Goal: Information Seeking & Learning: Find specific page/section

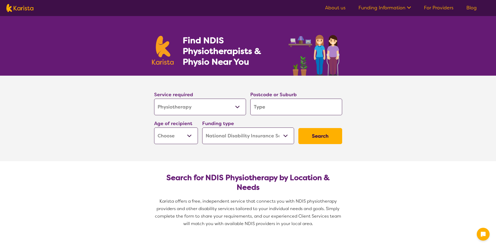
select select "Physiotherapy"
select select "NDIS"
select select "Physiotherapy"
select select "NDIS"
click at [277, 101] on input "search" at bounding box center [296, 107] width 92 height 17
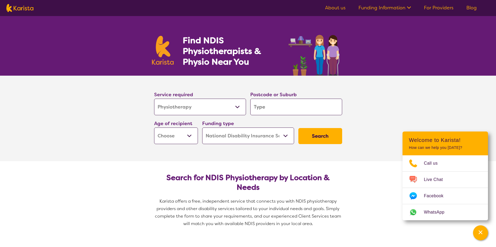
type input "c"
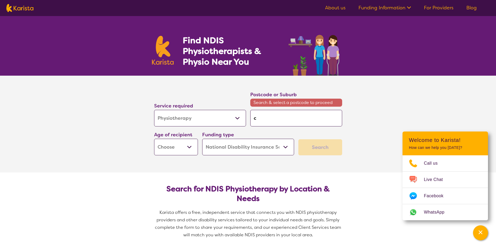
type input "ce"
type input "cen"
type input "cent"
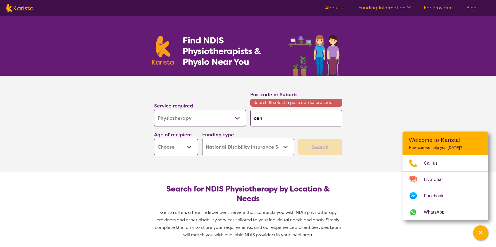
type input "cent"
type input "centr"
type input "centra"
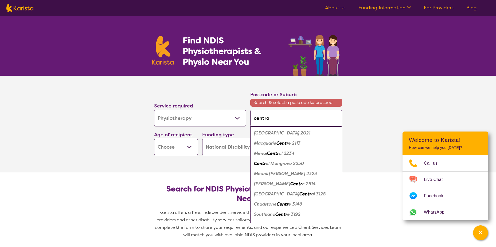
type input "central"
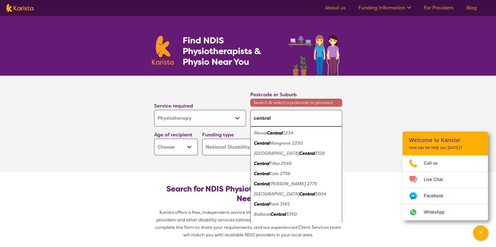
type input "central c"
type input "central co"
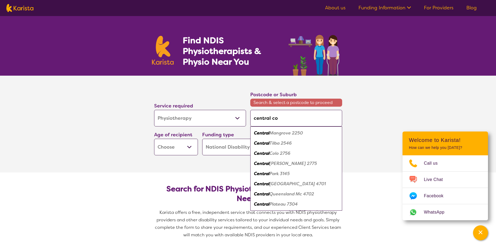
type input "central coa"
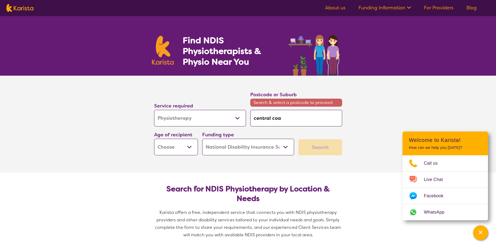
type input "central co"
type input "central c"
type input "central"
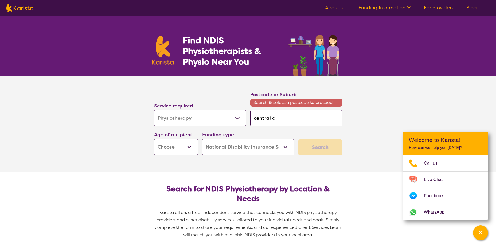
type input "central"
type input "centra"
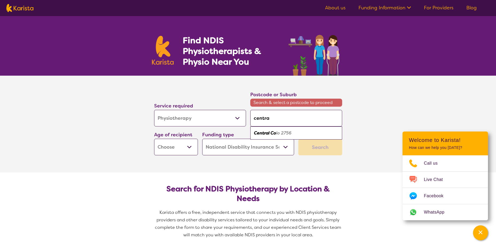
type input "centr"
type input "cent"
type input "cen"
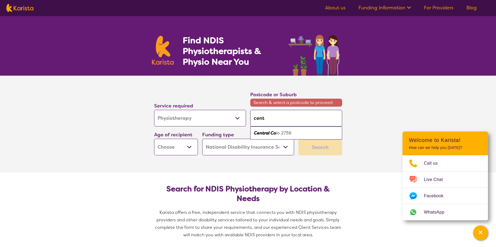
type input "cen"
type input "ce"
type input "c"
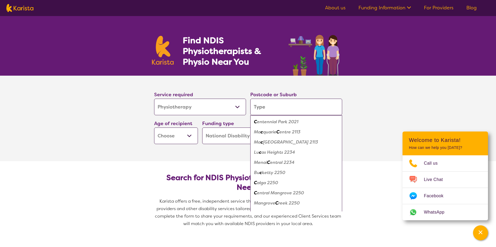
type input "t"
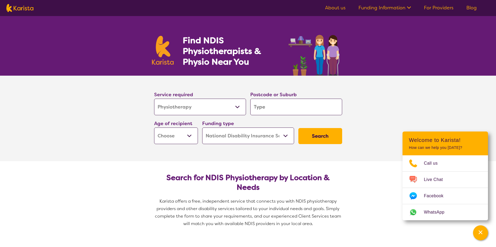
type input "g"
type input "go"
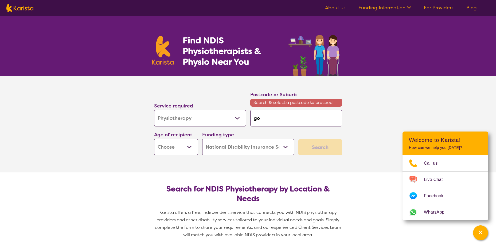
type input "gos"
type input "gosf"
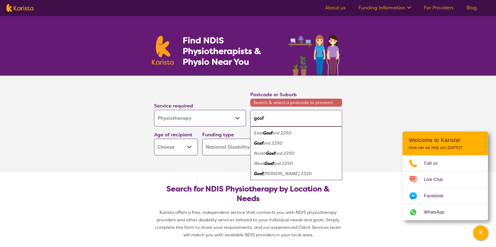
click at [284, 144] on div "Gosf ord 2250" at bounding box center [296, 143] width 86 height 10
type input "2250"
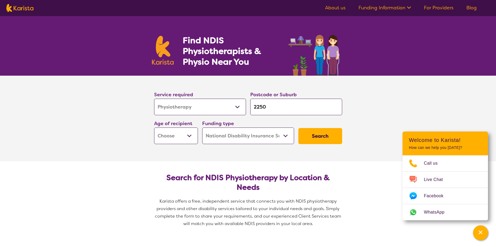
click at [182, 135] on select "Early Childhood - 0 to 9 Child - 10 to 11 Adolescent - 12 to 17 Adult - 18 to 6…" at bounding box center [176, 135] width 44 height 17
click at [330, 134] on button "Search" at bounding box center [320, 136] width 44 height 16
click at [186, 132] on select "Early Childhood - 0 to 9 Child - 10 to 11 Adolescent - 12 to 17 Adult - 18 to 6…" at bounding box center [176, 135] width 44 height 17
select select "AG"
click at [154, 127] on select "Early Childhood - 0 to 9 Child - 10 to 11 Adolescent - 12 to 17 Adult - 18 to 6…" at bounding box center [176, 135] width 44 height 17
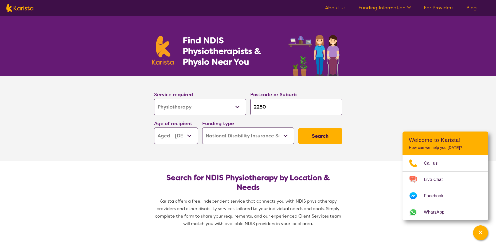
select select "AG"
click at [309, 132] on button "Search" at bounding box center [320, 136] width 44 height 16
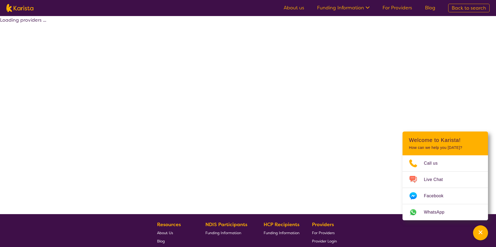
select select "by_score"
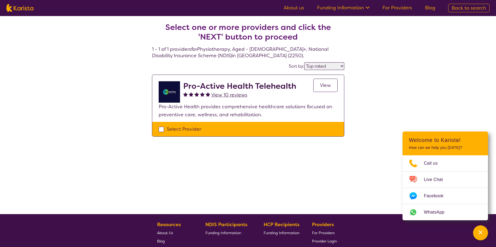
click at [233, 85] on h2 "Pro-Active Health Telehealth" at bounding box center [239, 86] width 113 height 10
select select "Physiotherapy"
select select "AG"
select select "NDIS"
select select "Physiotherapy"
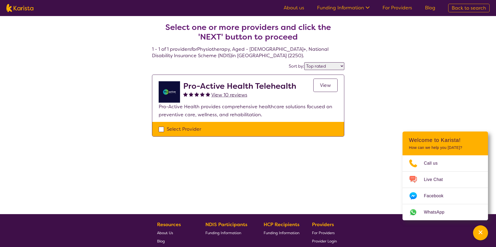
select select "AG"
select select "NDIS"
